Goal: Transaction & Acquisition: Purchase product/service

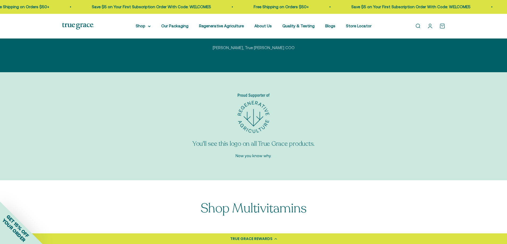
scroll to position [1729, 0]
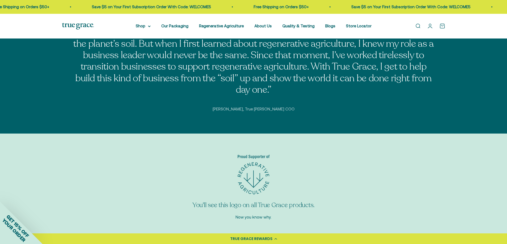
click at [415, 27] on link "Open search" at bounding box center [418, 26] width 6 height 6
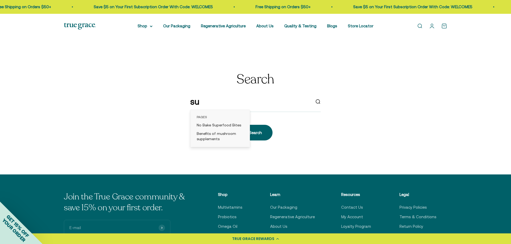
type input "s"
type input "broc"
click at [253, 131] on div "906011598" at bounding box center [242, 131] width 44 height 5
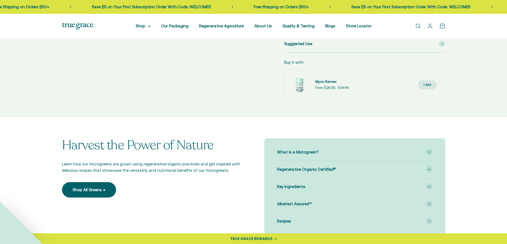
select select "3"
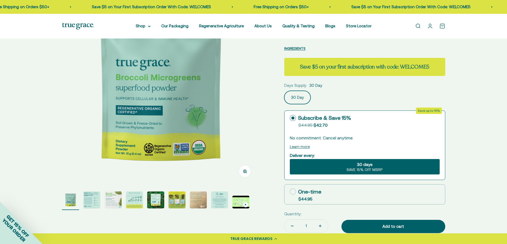
scroll to position [80, 0]
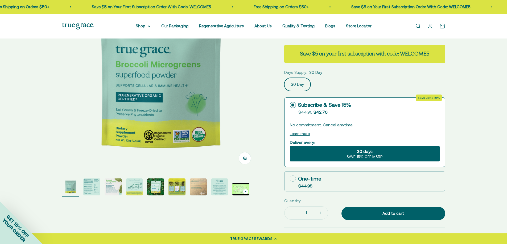
click at [90, 184] on img "Go to item 2" at bounding box center [91, 187] width 17 height 17
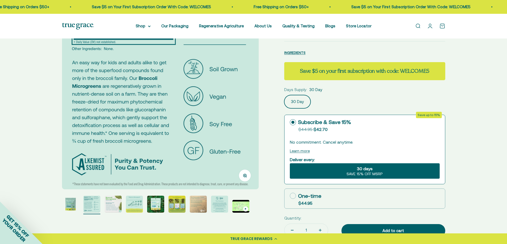
scroll to position [53, 0]
